Goal: Information Seeking & Learning: Find specific fact

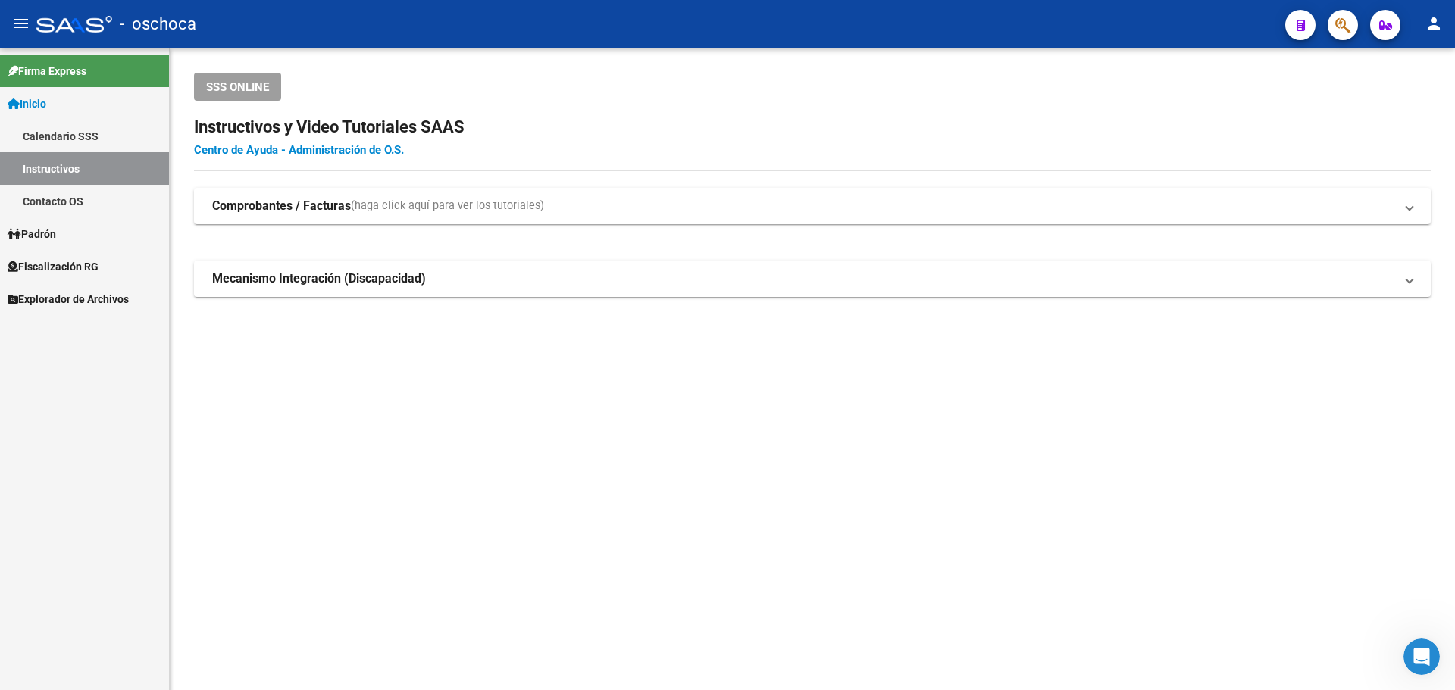
click at [46, 102] on span "Inicio" at bounding box center [27, 103] width 39 height 17
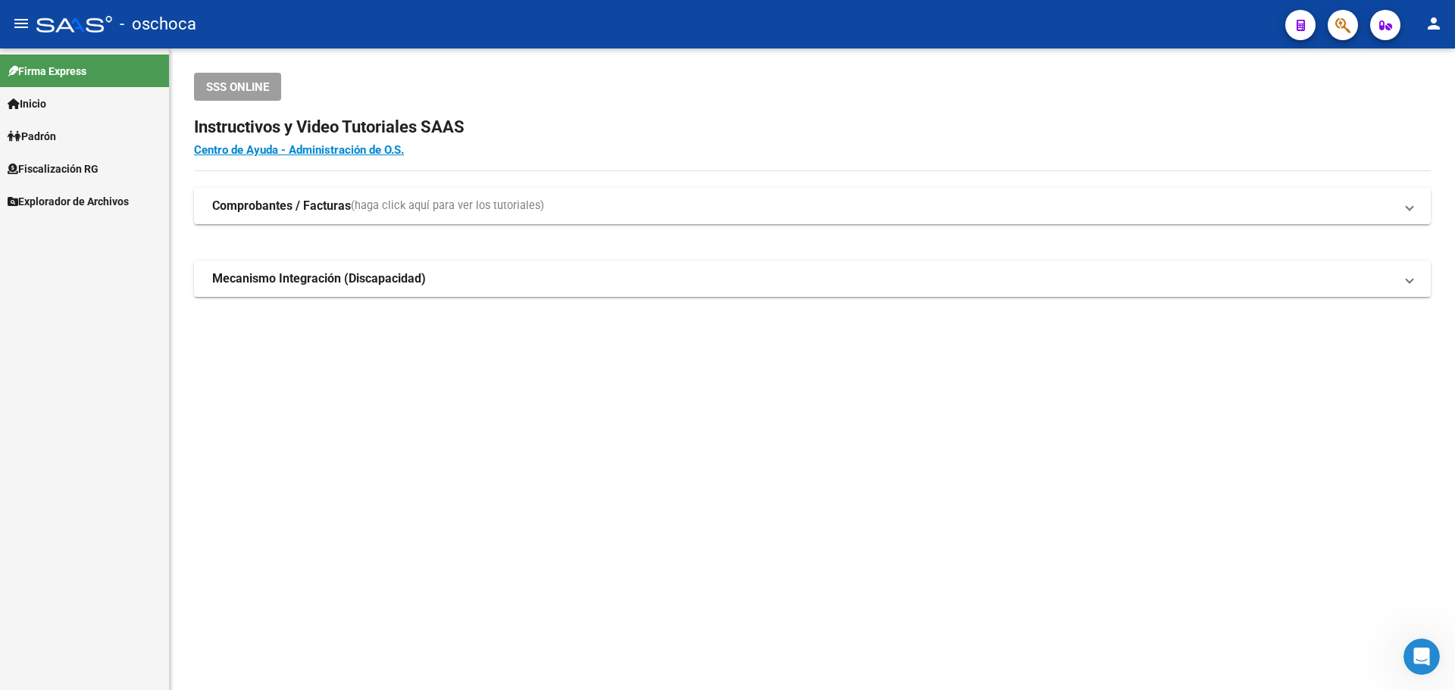
click at [60, 170] on span "Fiscalización RG" at bounding box center [53, 169] width 91 height 17
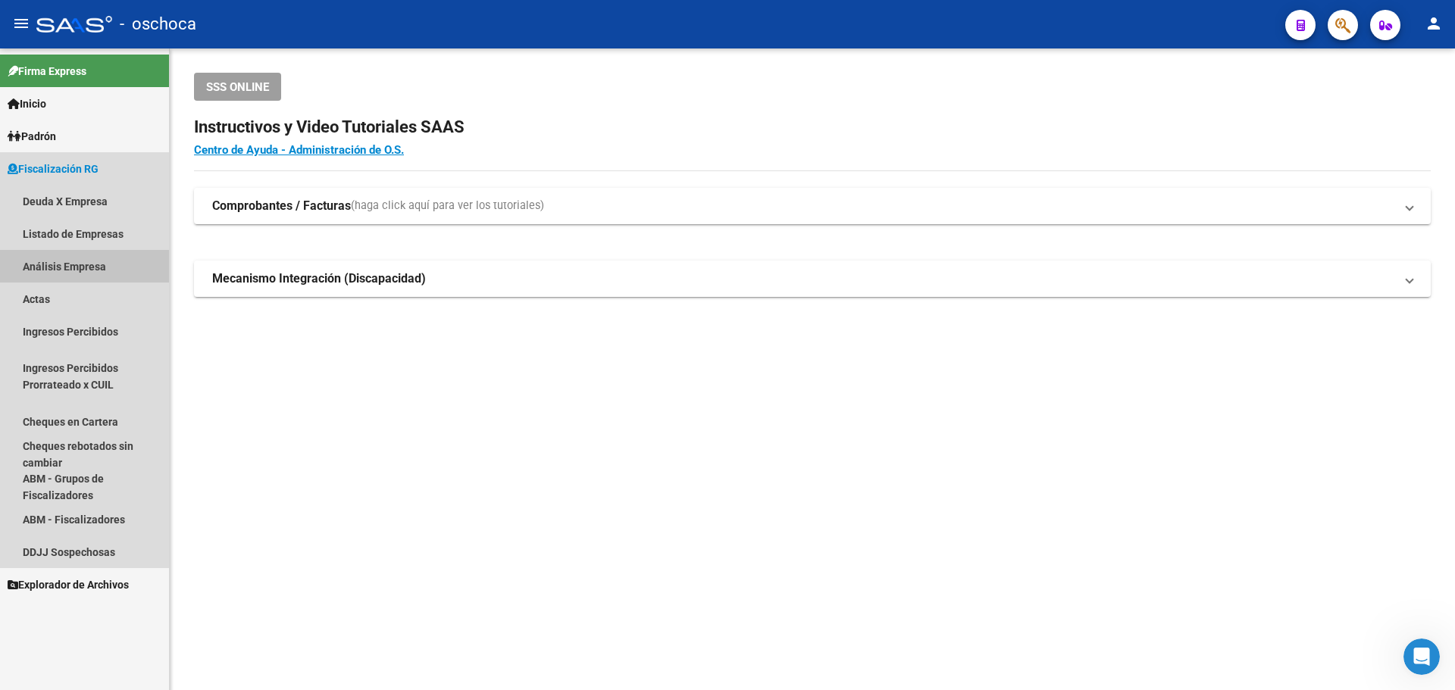
click at [67, 259] on link "Análisis Empresa" at bounding box center [84, 266] width 169 height 33
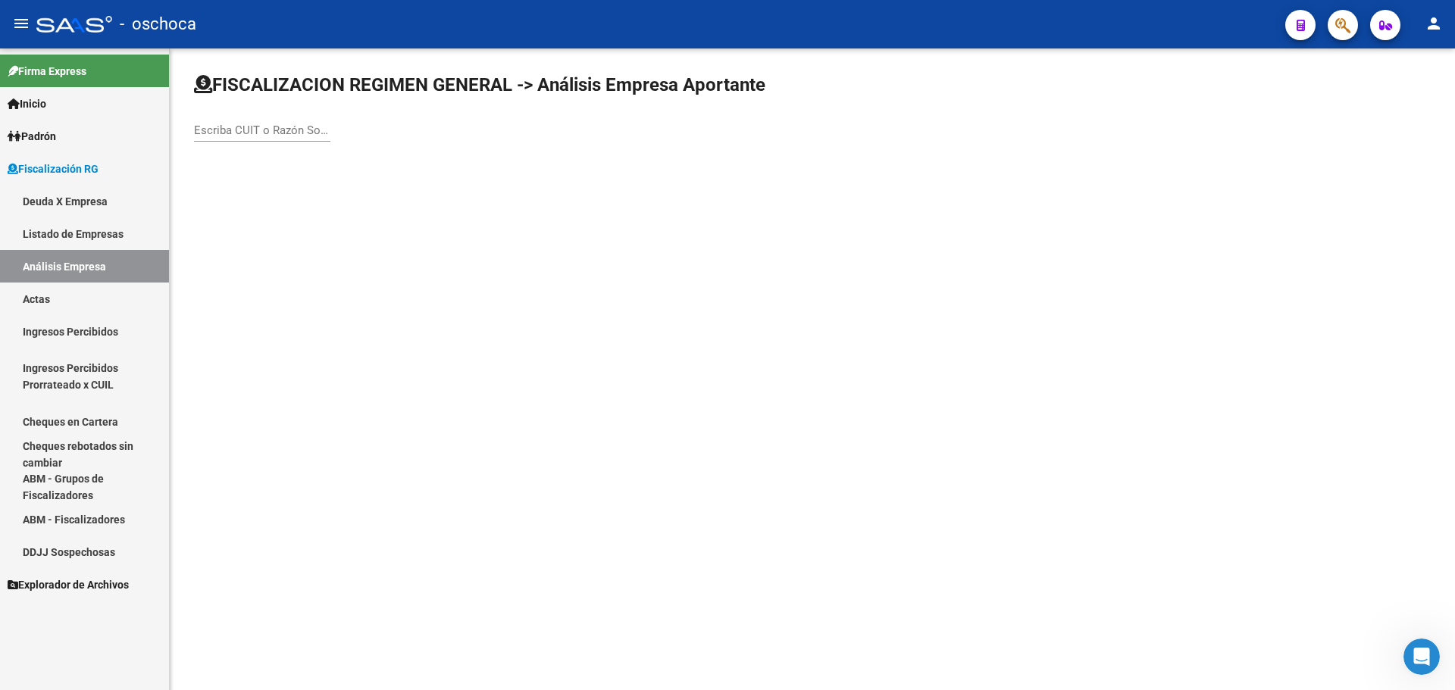
click at [264, 114] on div "Escriba CUIT o Razón Social para buscar" at bounding box center [262, 125] width 136 height 33
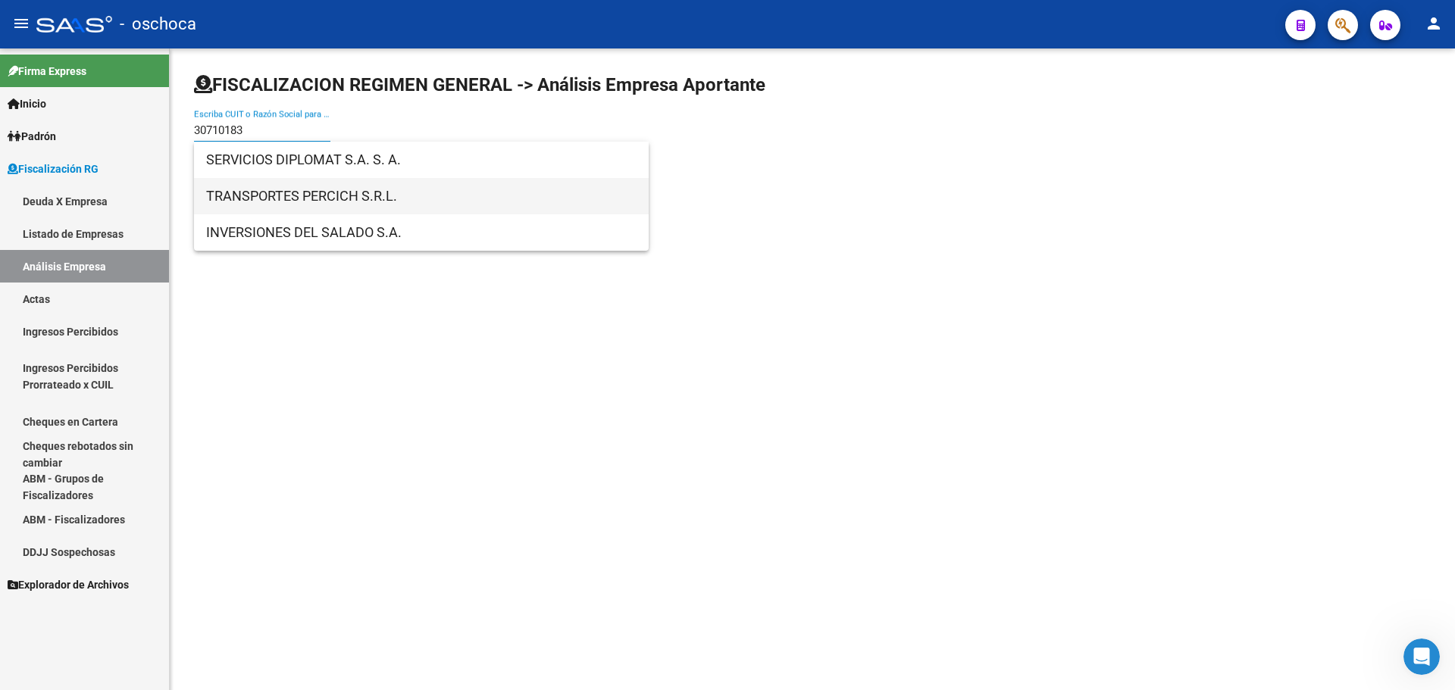
type input "30710183"
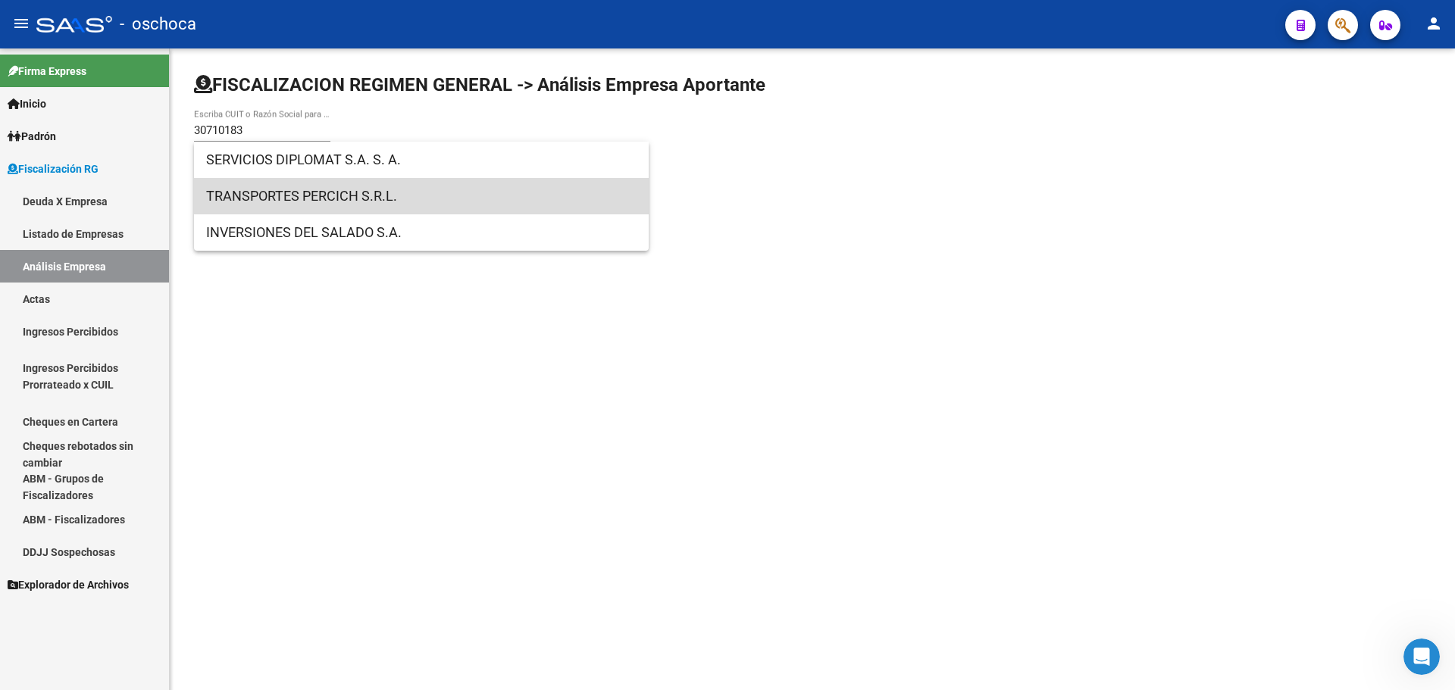
click at [290, 195] on span "TRANSPORTES PERCICH S.R.L." at bounding box center [421, 196] width 430 height 36
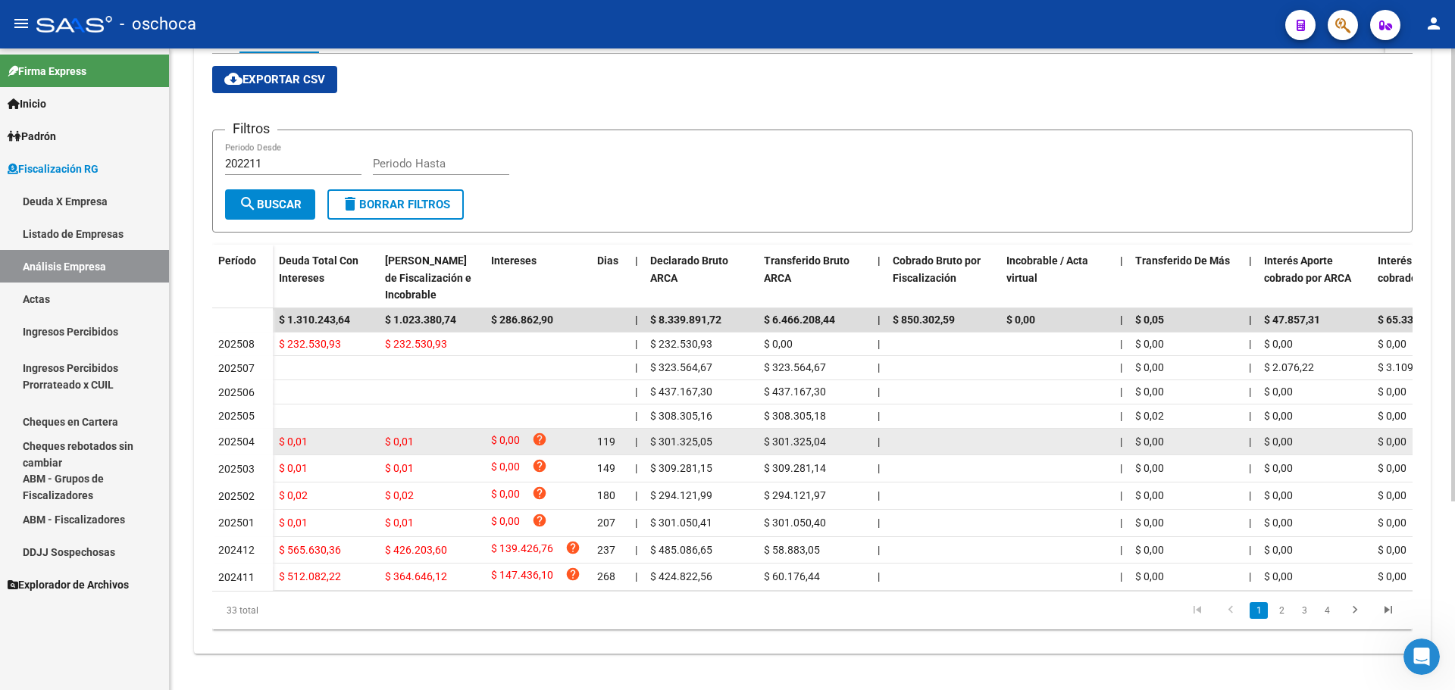
scroll to position [267, 0]
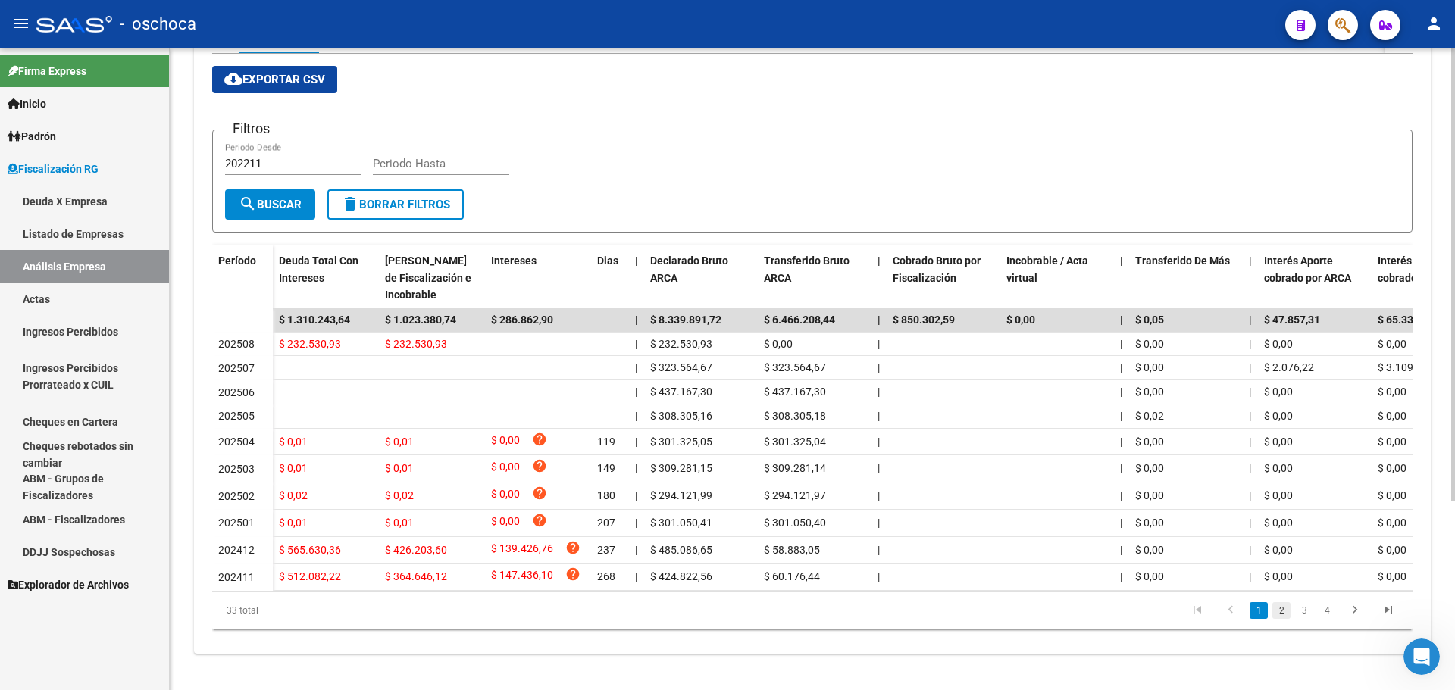
click at [1280, 609] on link "2" at bounding box center [1281, 610] width 18 height 17
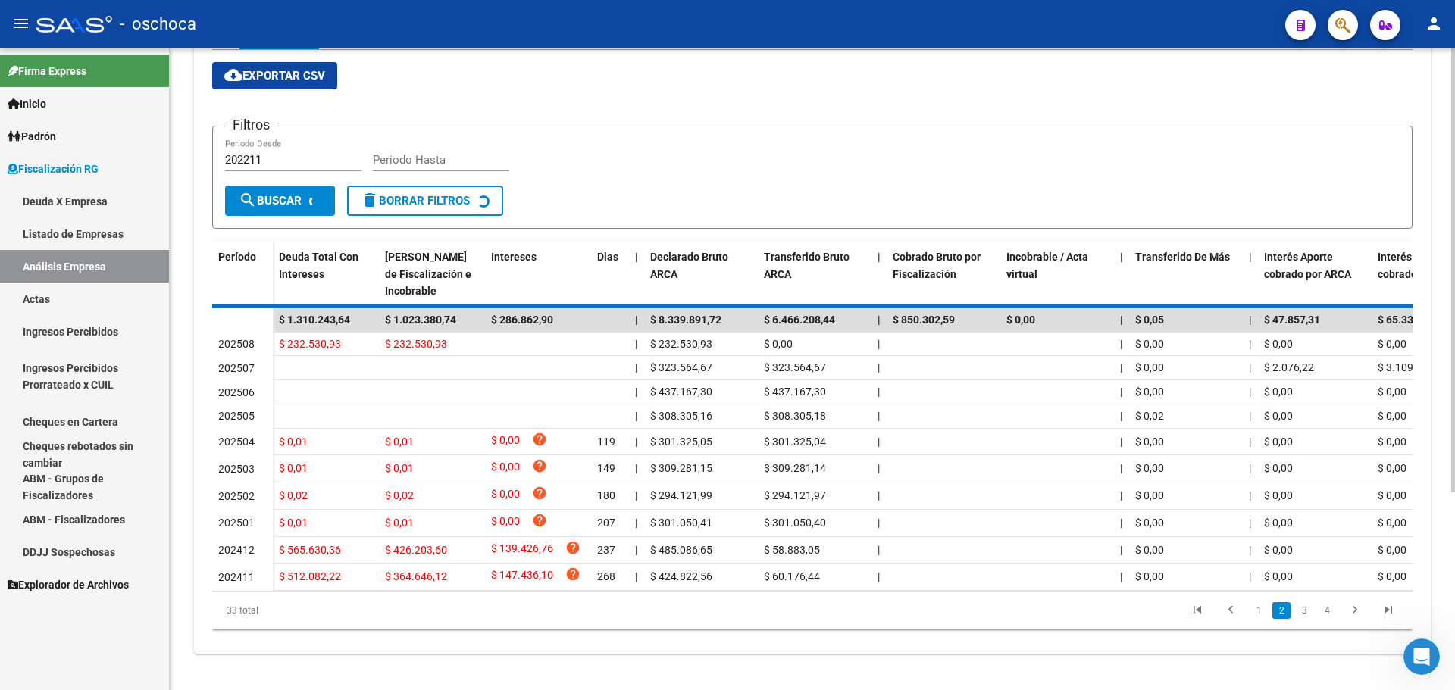
scroll to position [252, 0]
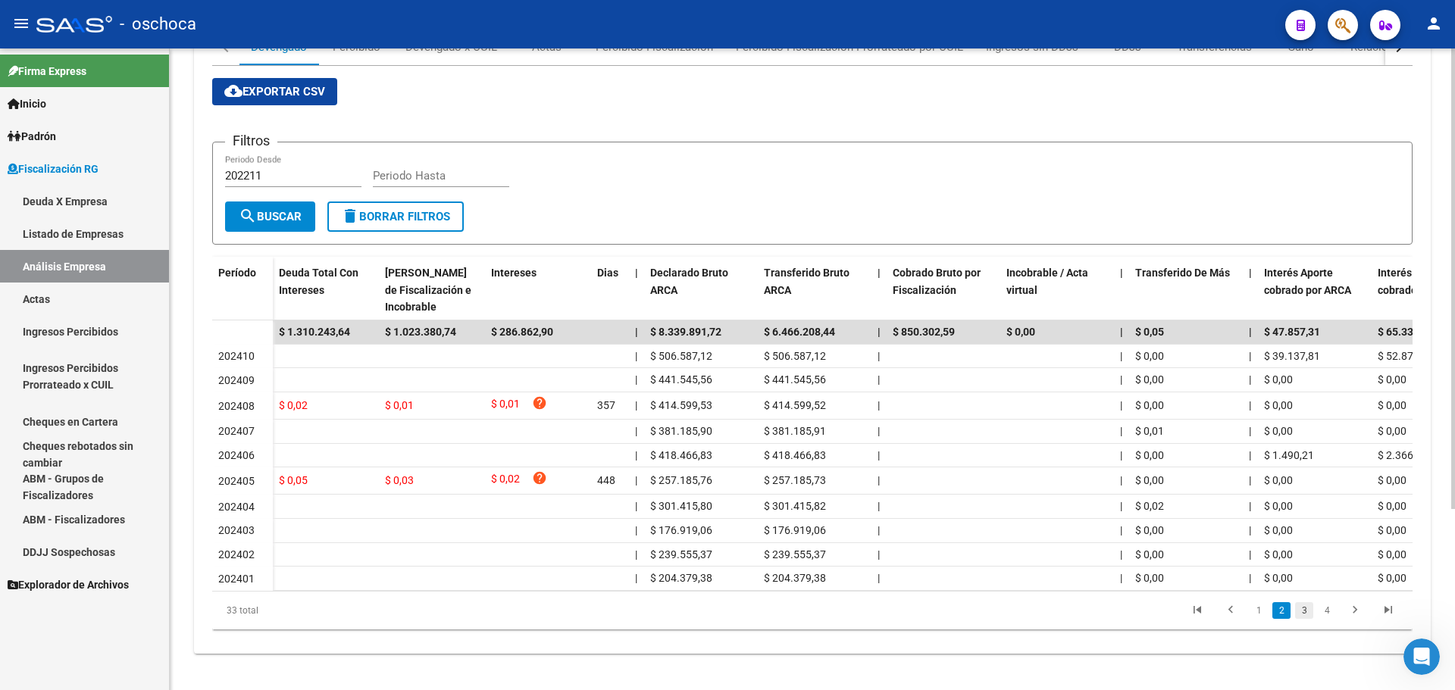
click at [1303, 606] on link "3" at bounding box center [1304, 610] width 18 height 17
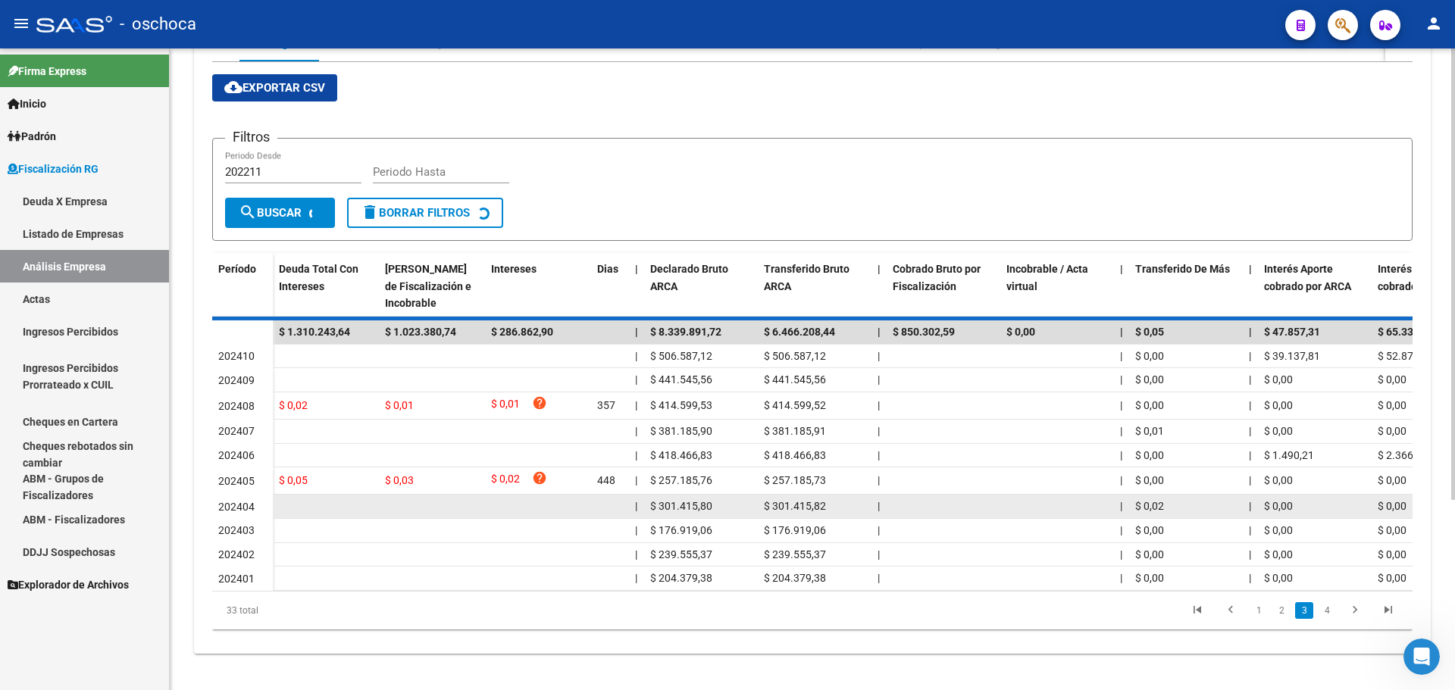
scroll to position [244, 0]
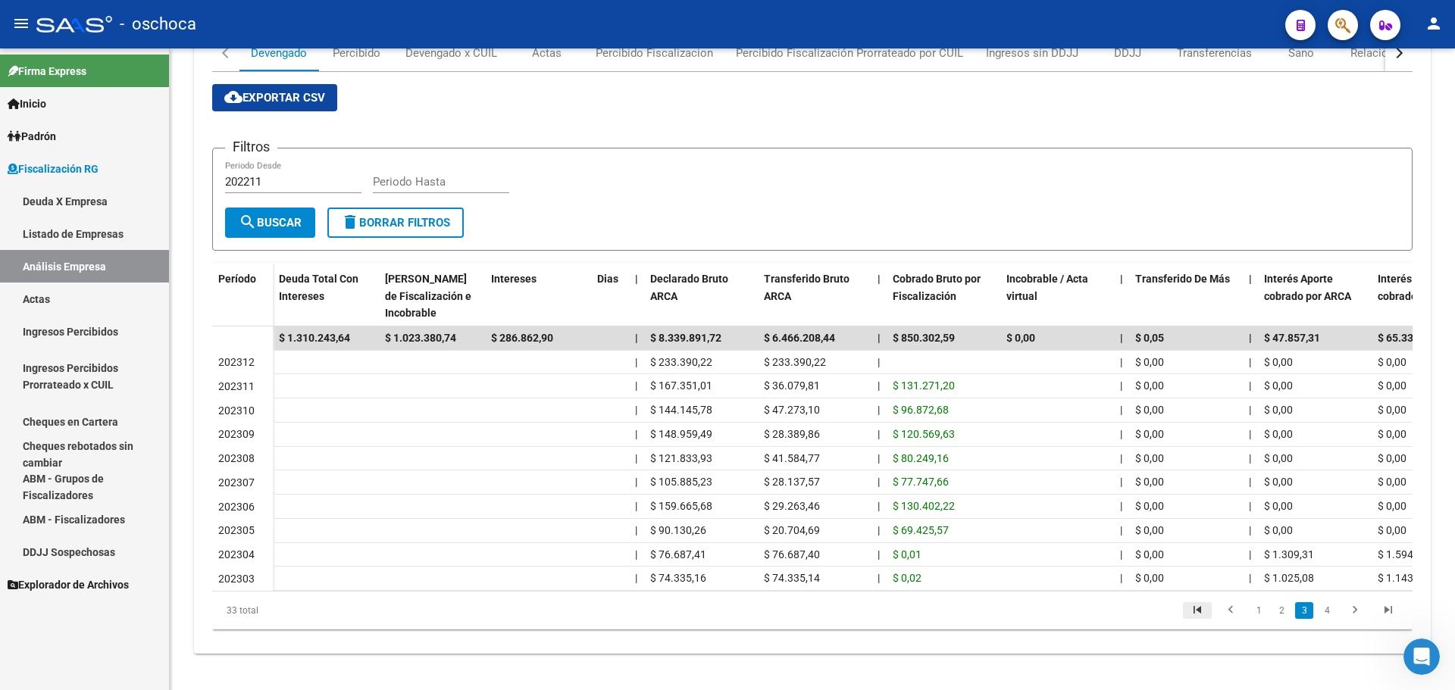
click at [1200, 606] on icon "go to first page" at bounding box center [1197, 612] width 20 height 18
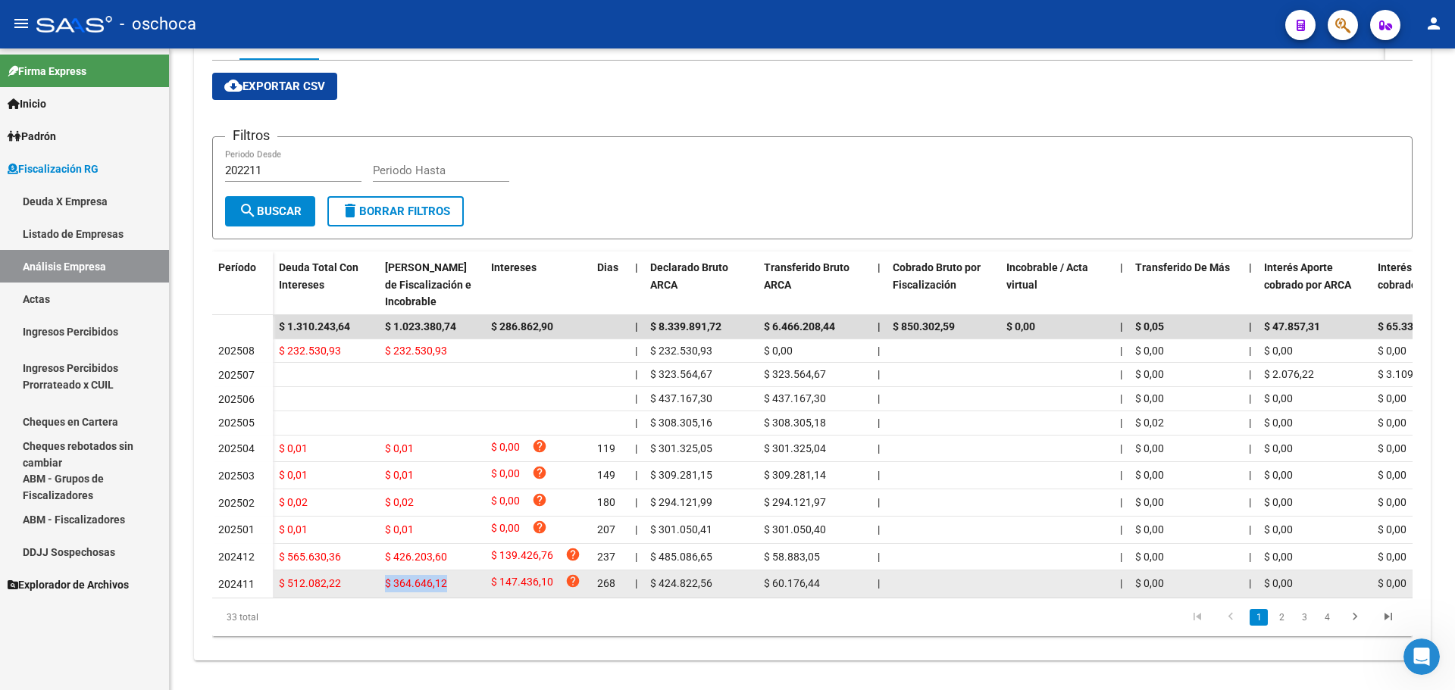
drag, startPoint x: 447, startPoint y: 590, endPoint x: 387, endPoint y: 589, distance: 59.9
click at [387, 589] on div "$ 364.646,12" at bounding box center [432, 583] width 94 height 17
copy span "$ 364.646,12"
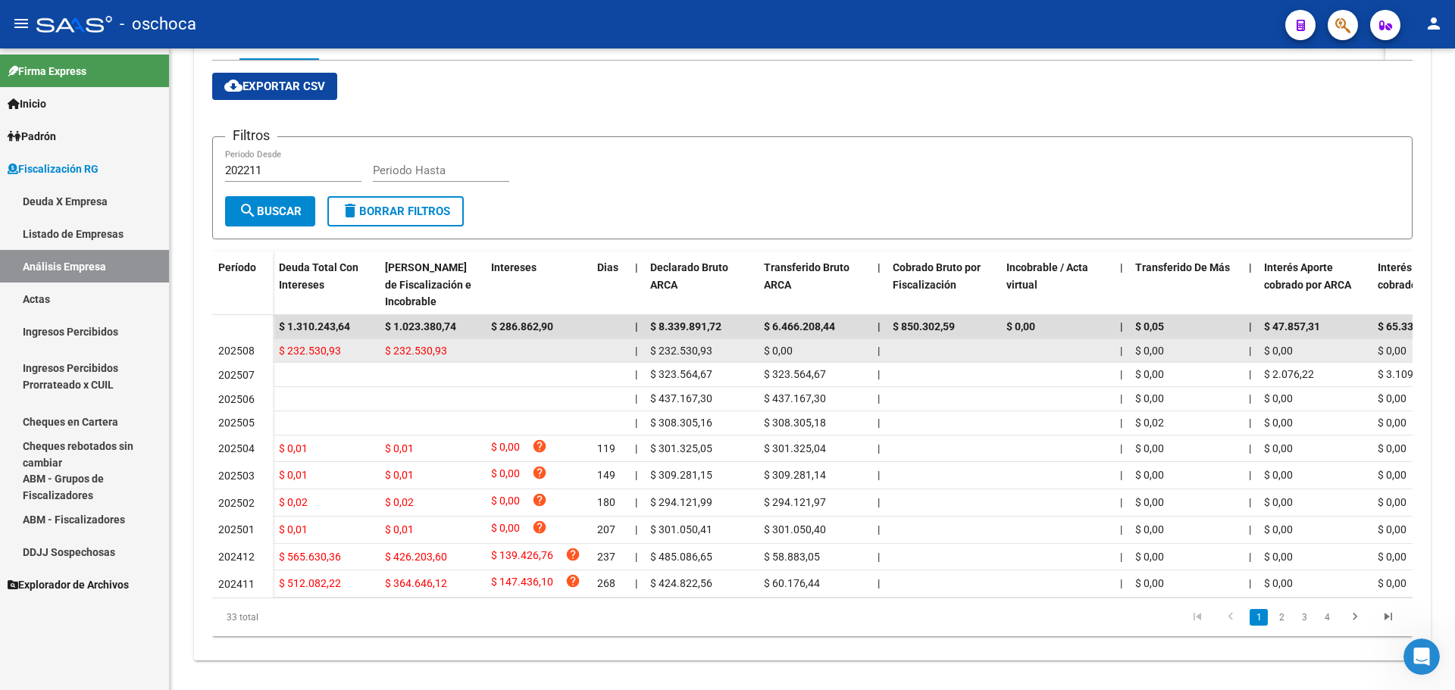
click at [435, 348] on span "$ 232.530,93" at bounding box center [416, 351] width 62 height 12
drag, startPoint x: 449, startPoint y: 348, endPoint x: 386, endPoint y: 355, distance: 63.2
click at [386, 355] on div "$ 232.530,93" at bounding box center [432, 350] width 94 height 17
copy span "$ 232.530,93"
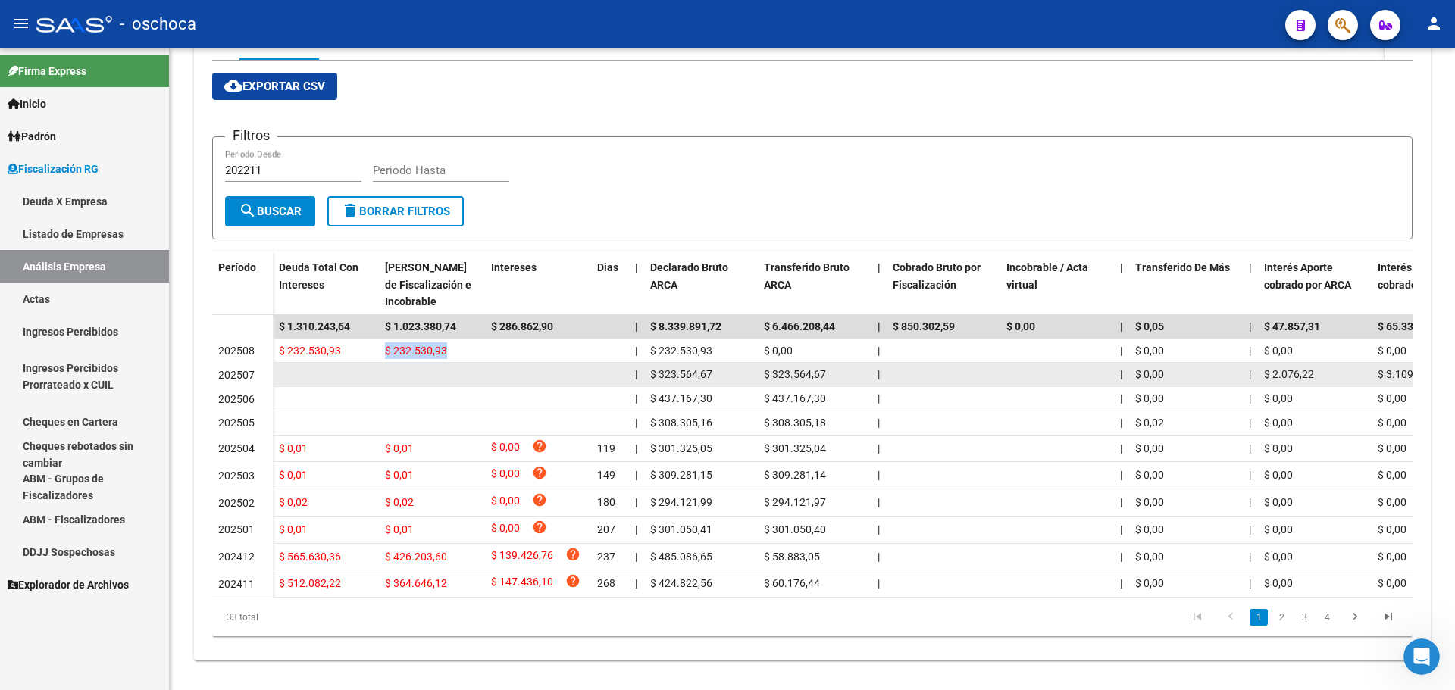
copy span "$ 232.530,93"
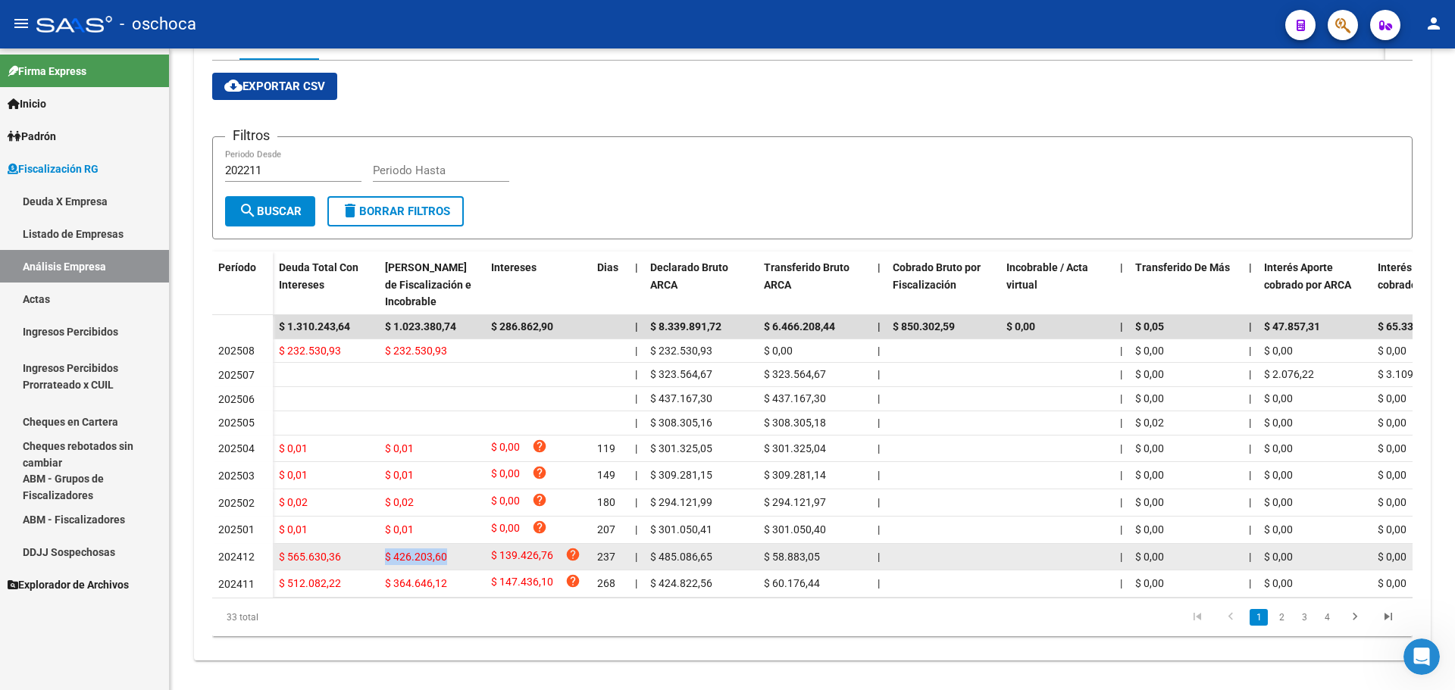
drag, startPoint x: 452, startPoint y: 558, endPoint x: 382, endPoint y: 558, distance: 70.5
click at [382, 558] on datatable-body-cell "$ 426.203,60" at bounding box center [432, 557] width 106 height 27
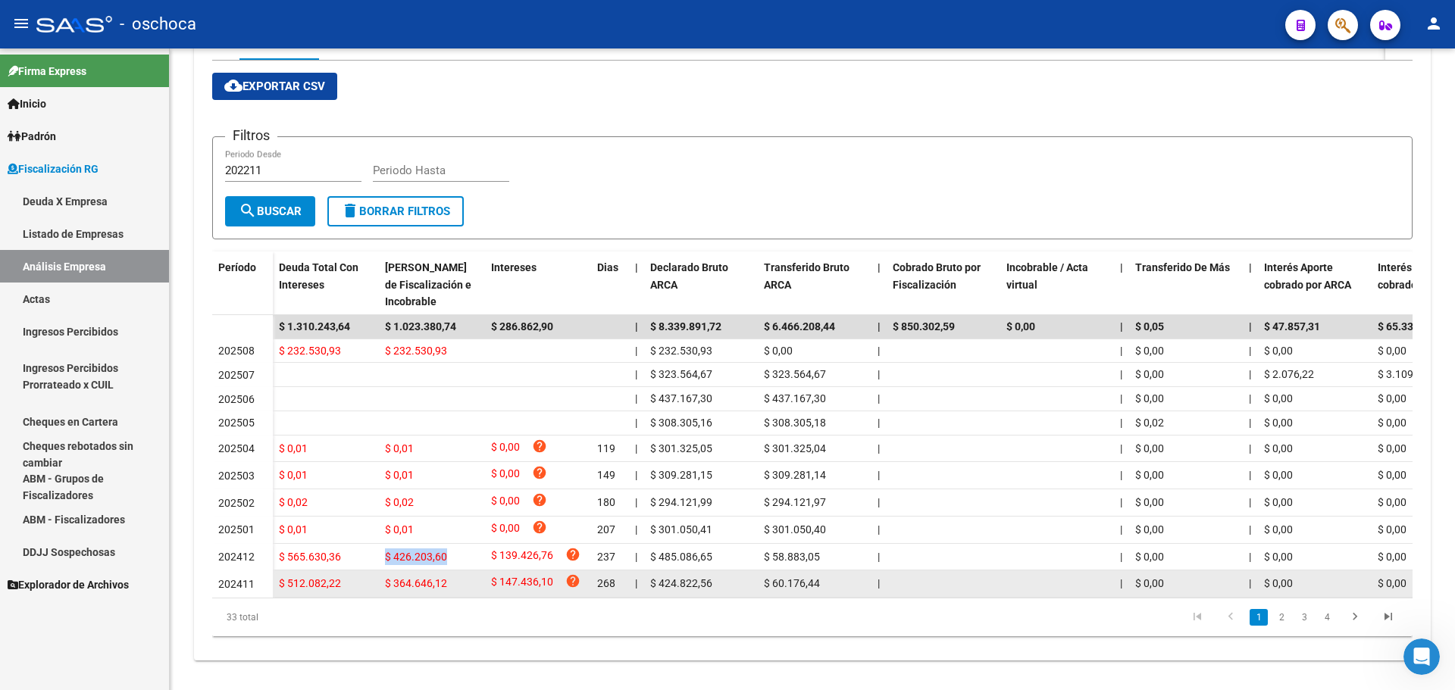
copy span "$ 426.203,60"
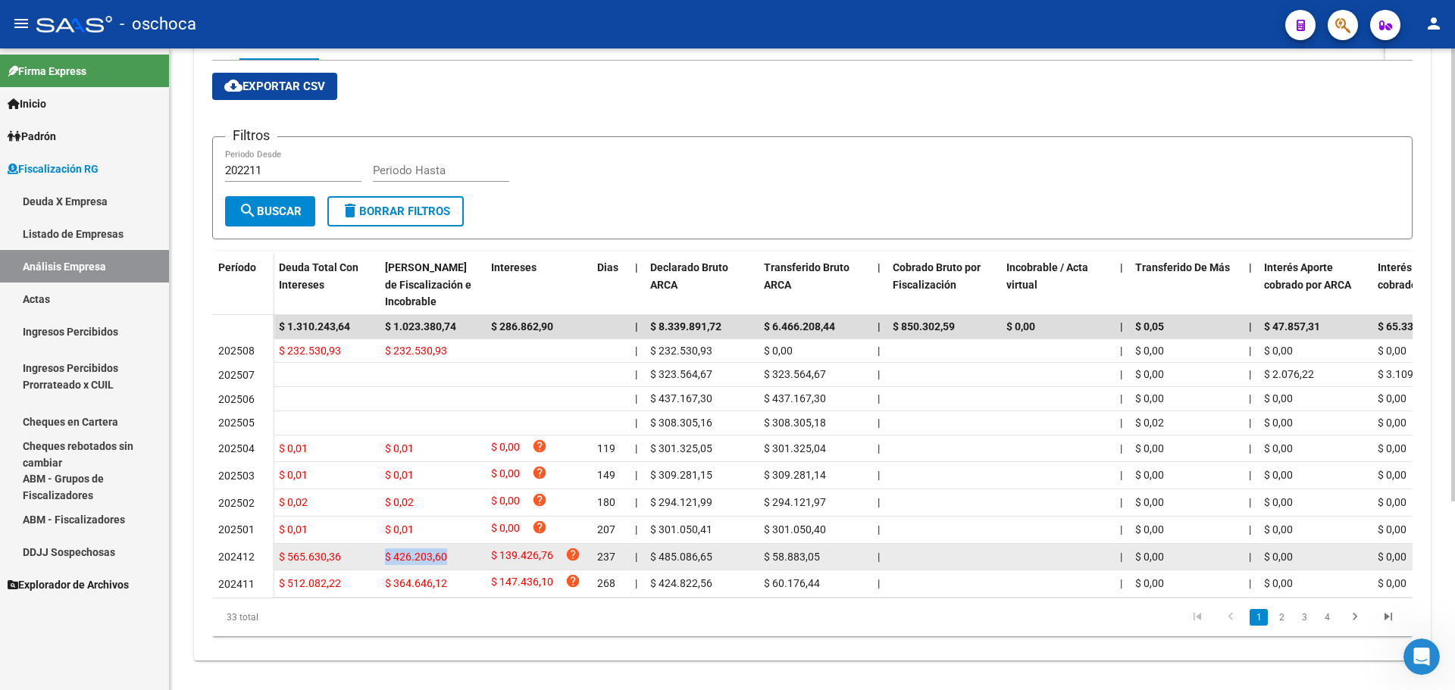
copy span "$ 426.203,60"
